Goal: Transaction & Acquisition: Purchase product/service

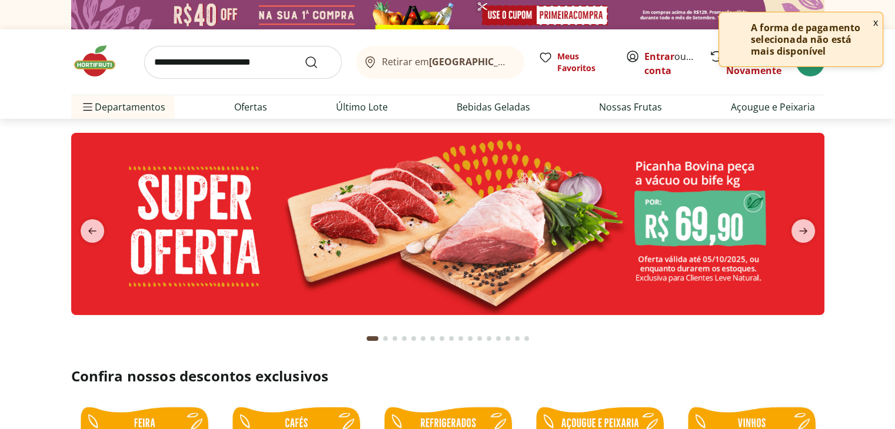
click at [810, 66] on div "A forma de pagamento selecionada não está mais disponível" at bounding box center [800, 39] width 163 height 54
click at [873, 22] on button "x" at bounding box center [875, 22] width 14 height 20
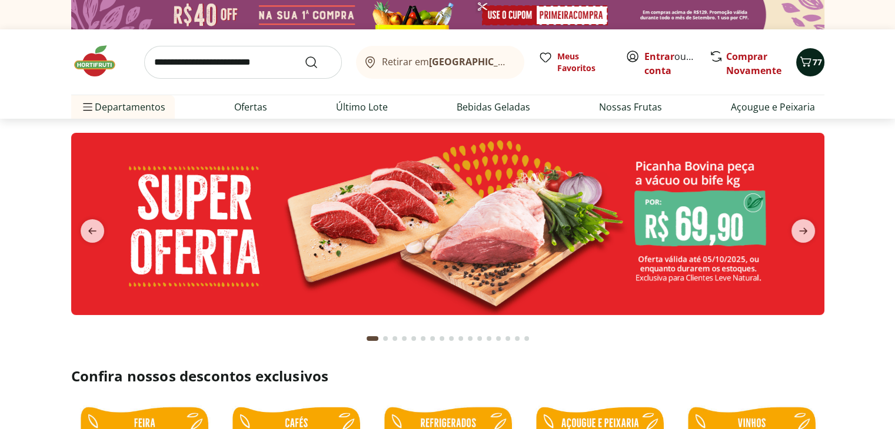
click at [817, 58] on span "77" at bounding box center [816, 61] width 9 height 11
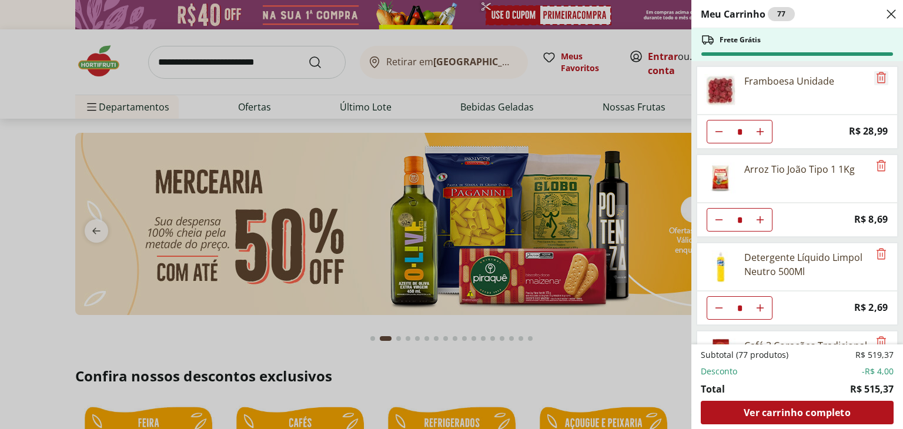
click at [877, 82] on icon "Remove" at bounding box center [881, 77] width 9 height 11
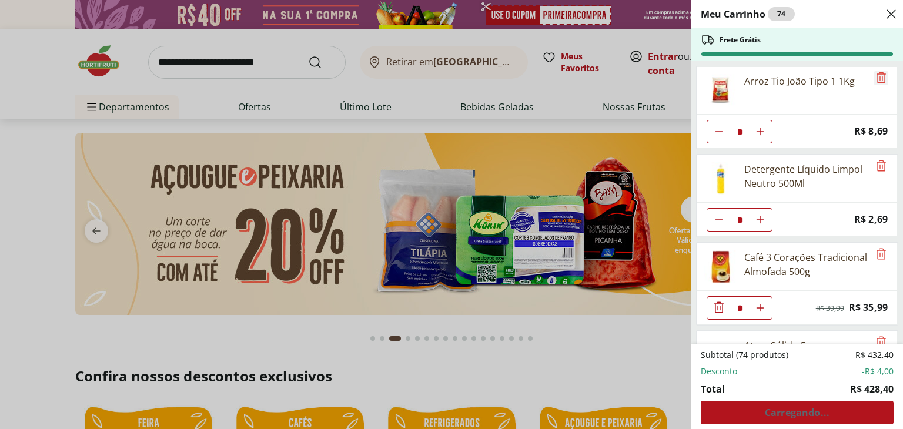
click at [876, 81] on icon "Remove" at bounding box center [882, 78] width 14 height 14
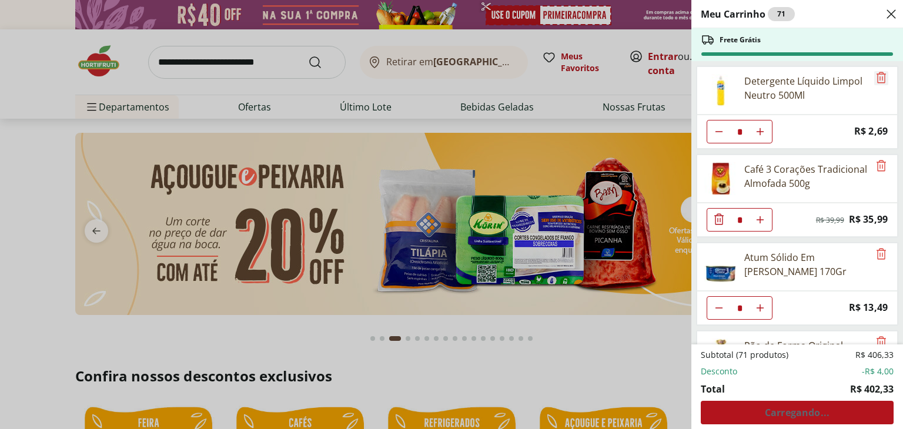
click at [876, 81] on icon "Remove" at bounding box center [882, 78] width 14 height 14
click at [876, 159] on icon "Remove" at bounding box center [882, 166] width 14 height 14
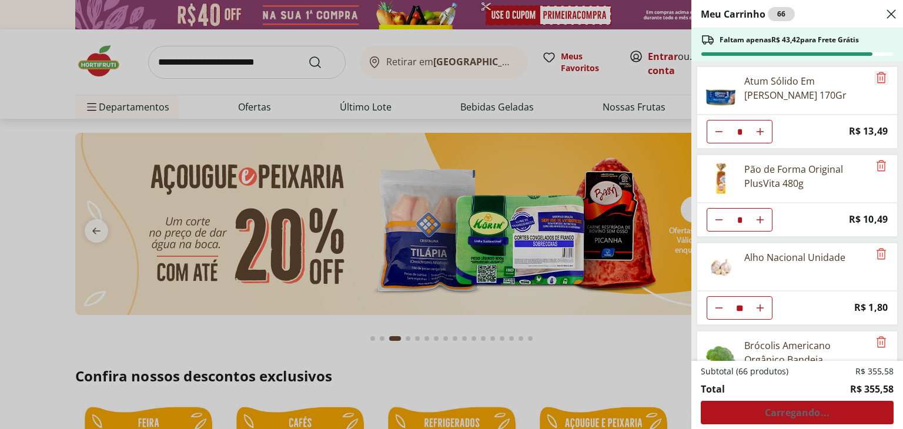
click at [876, 81] on icon "Remove" at bounding box center [882, 78] width 14 height 14
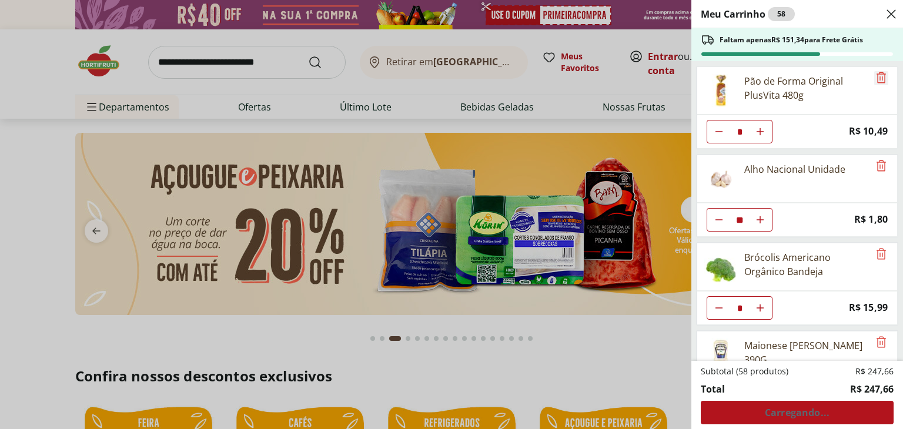
click at [876, 81] on icon "Remove" at bounding box center [882, 78] width 14 height 14
click at [876, 159] on icon "Remove" at bounding box center [882, 166] width 14 height 14
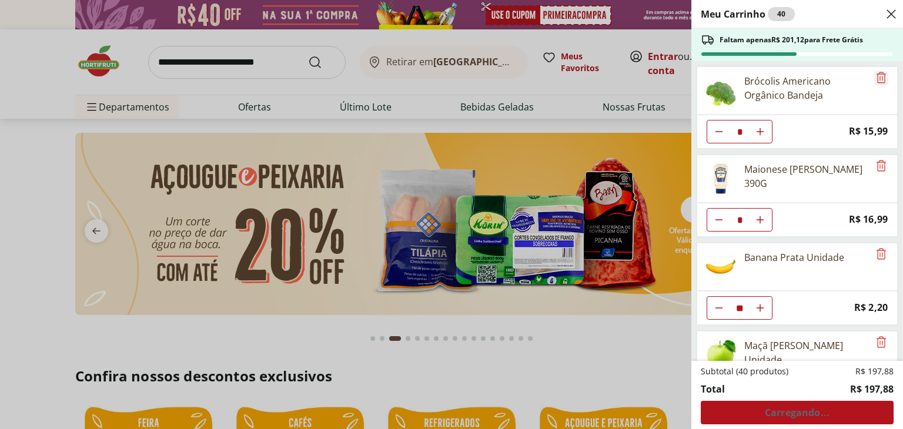
click at [876, 81] on icon "Remove" at bounding box center [882, 78] width 14 height 14
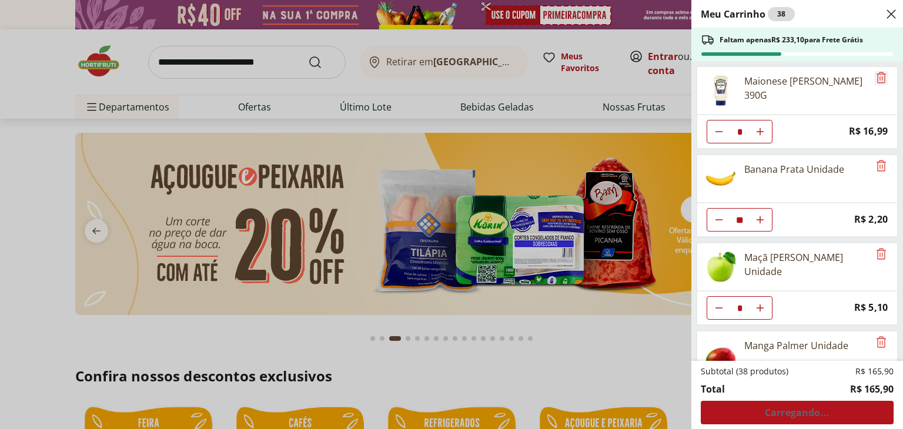
click at [876, 81] on icon "Remove" at bounding box center [882, 78] width 14 height 14
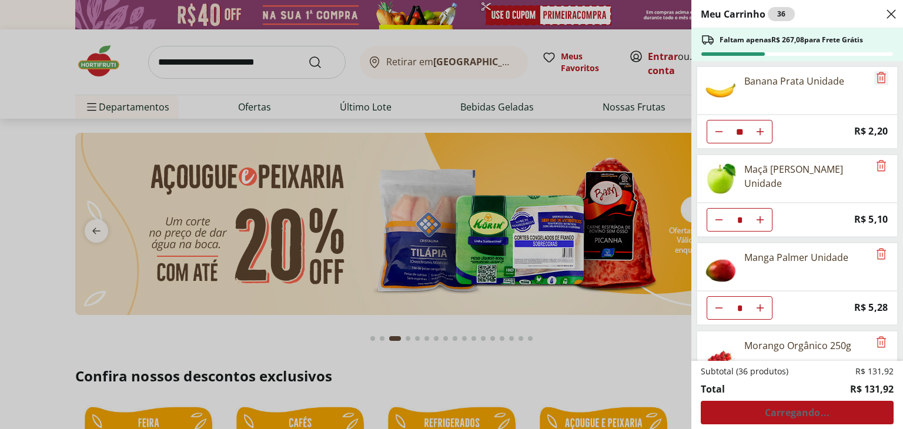
click at [876, 81] on icon "Remove" at bounding box center [882, 78] width 14 height 14
click at [876, 159] on icon "Remove" at bounding box center [882, 166] width 14 height 14
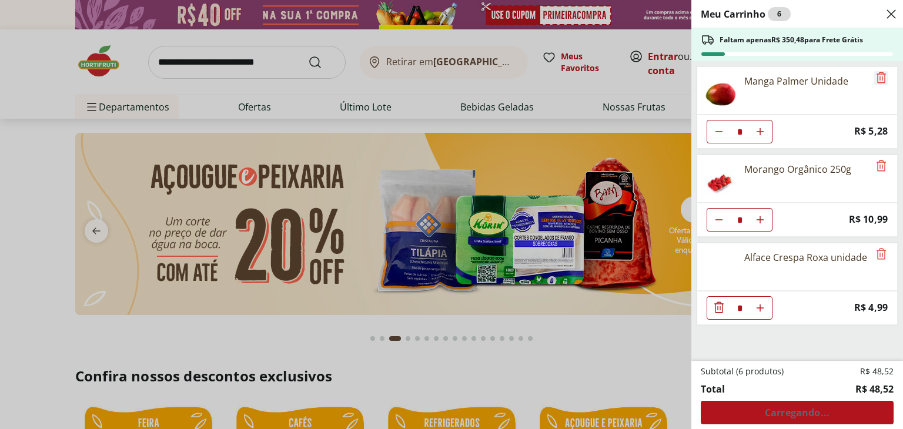
click at [876, 81] on icon "Remove" at bounding box center [882, 78] width 14 height 14
click at [876, 159] on icon "Remove" at bounding box center [882, 166] width 14 height 14
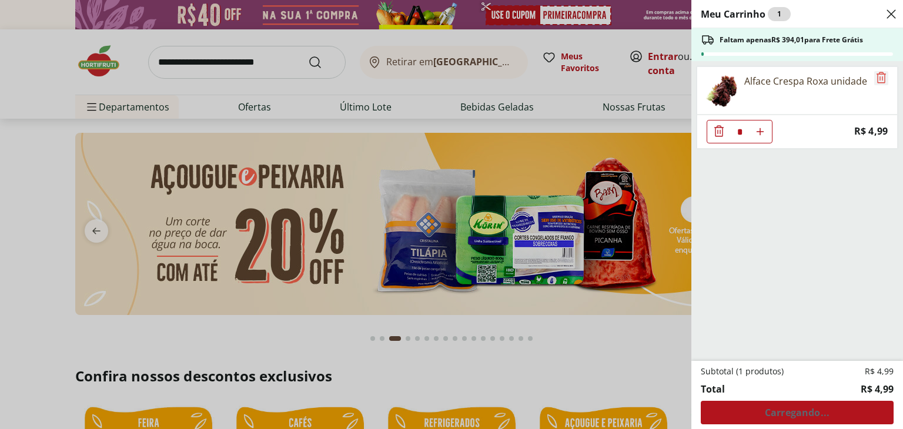
click at [876, 81] on icon "Remove" at bounding box center [882, 78] width 14 height 14
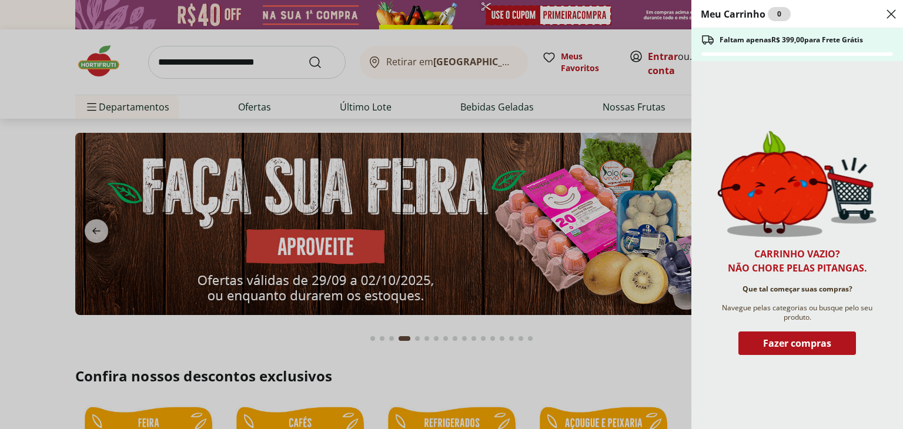
click at [891, 16] on icon "Close" at bounding box center [892, 14] width 14 height 14
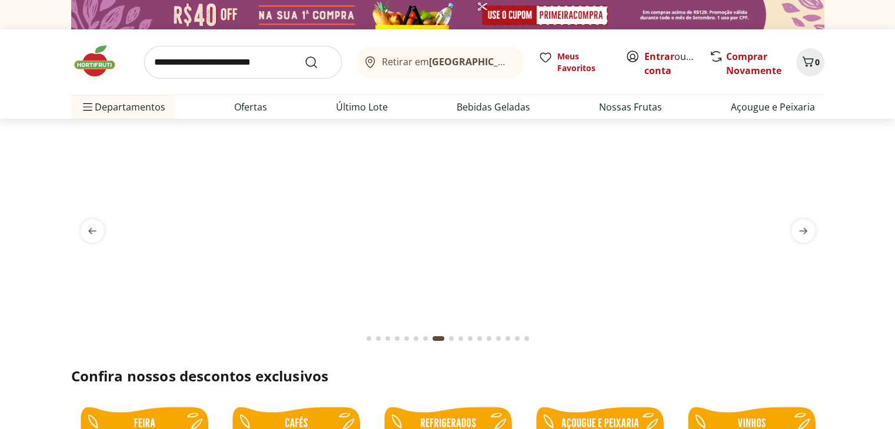
click at [243, 52] on input "search" at bounding box center [243, 62] width 198 height 33
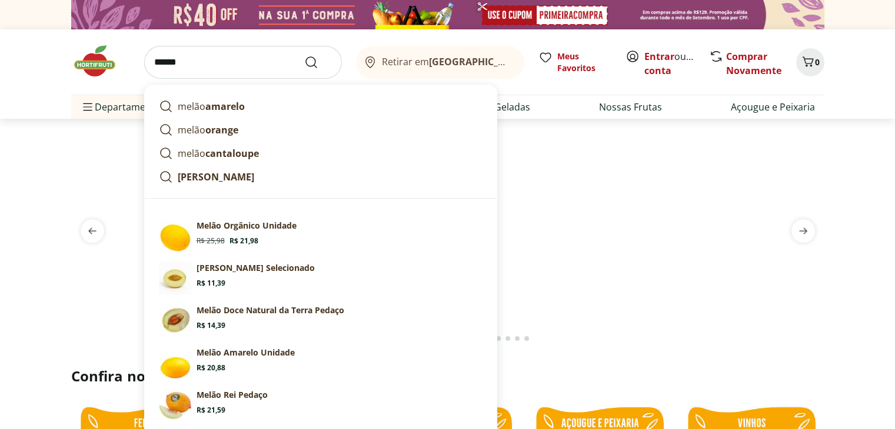
type input "*****"
click at [304, 55] on button "Submit Search" at bounding box center [318, 62] width 28 height 14
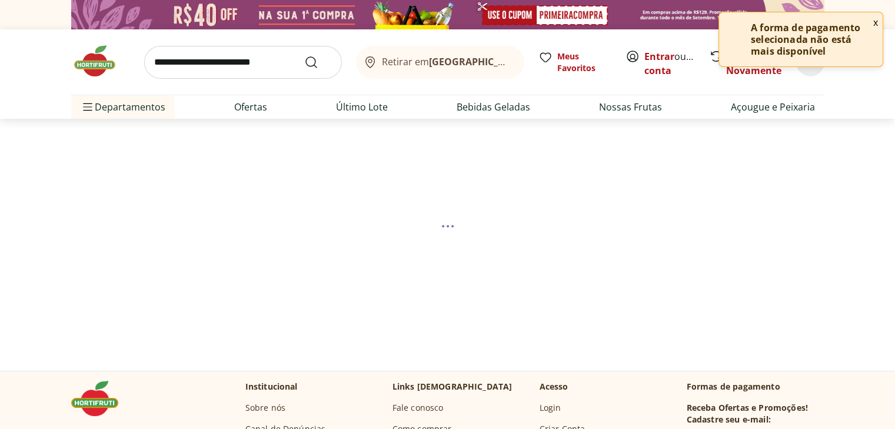
select select "**********"
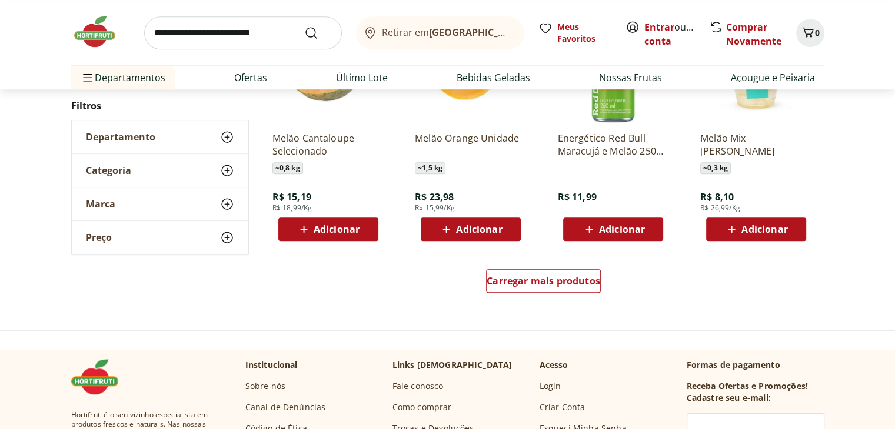
scroll to position [776, 0]
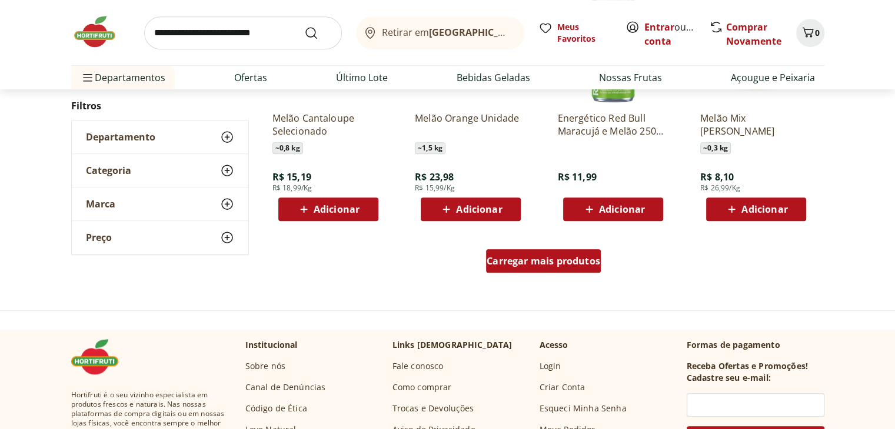
click at [523, 264] on span "Carregar mais produtos" at bounding box center [543, 260] width 114 height 9
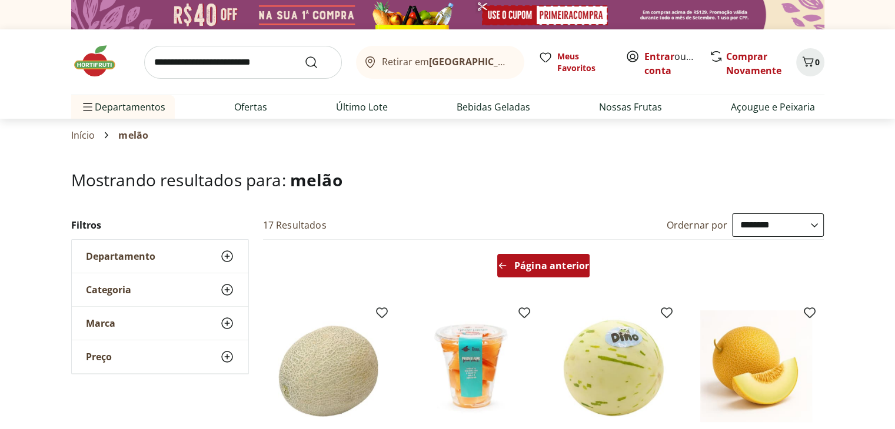
click at [523, 264] on span "Página anterior" at bounding box center [551, 265] width 75 height 9
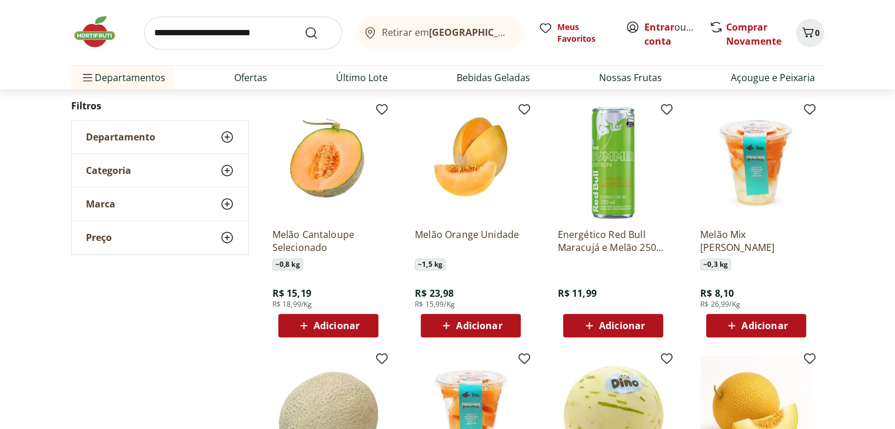
scroll to position [659, 0]
